Goal: Navigation & Orientation: Find specific page/section

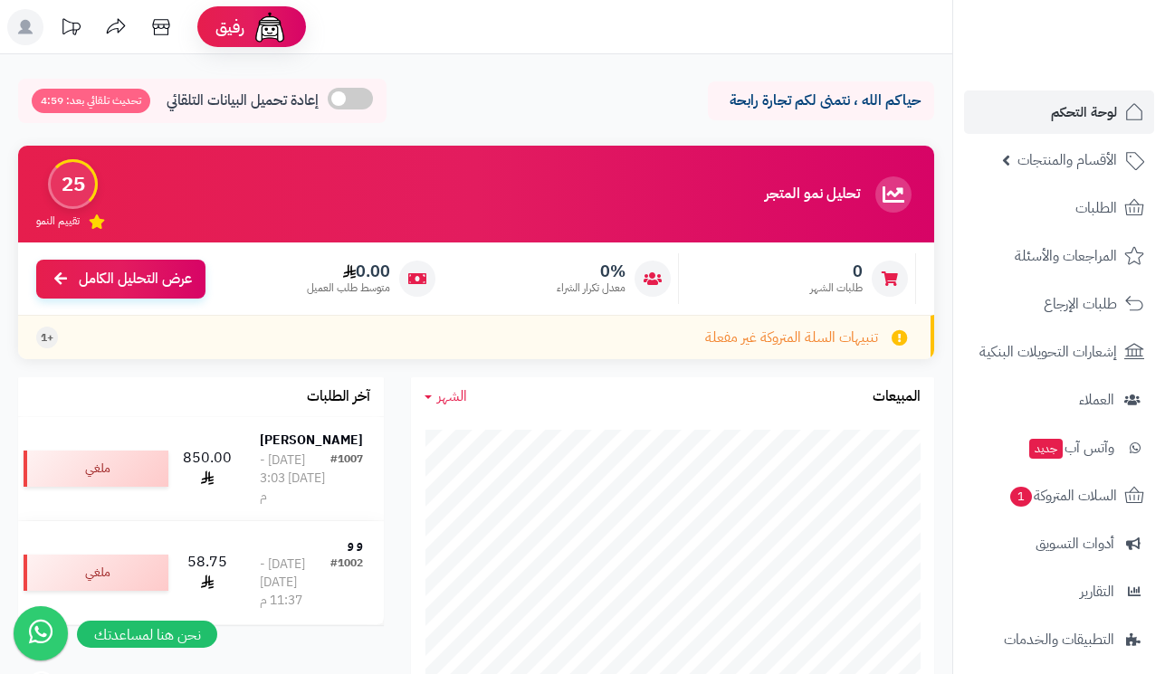
click at [80, 30] on icon at bounding box center [70, 27] width 36 height 36
click at [73, 28] on icon at bounding box center [70, 27] width 36 height 36
click at [148, 23] on icon at bounding box center [161, 27] width 36 height 36
